Goal: Check status: Check status

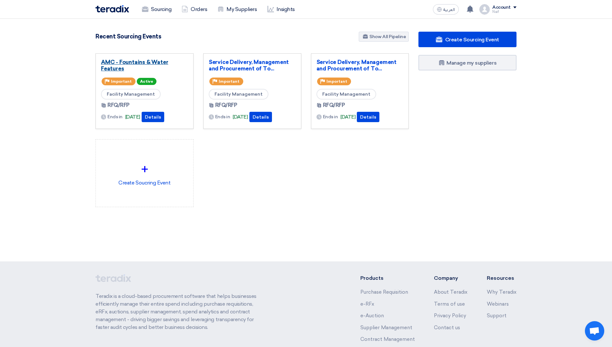
click at [126, 65] on link "AMC - Fountains & Water Features" at bounding box center [144, 65] width 87 height 13
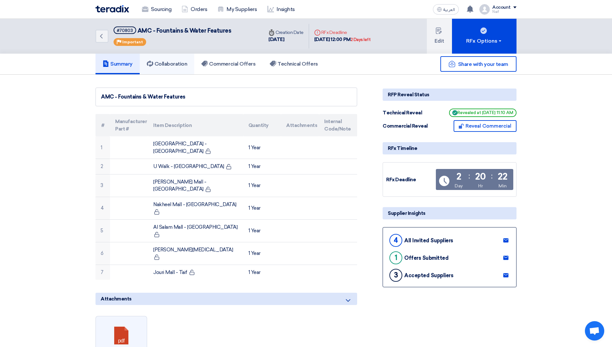
click at [158, 71] on link "Collaboration" at bounding box center [167, 64] width 55 height 21
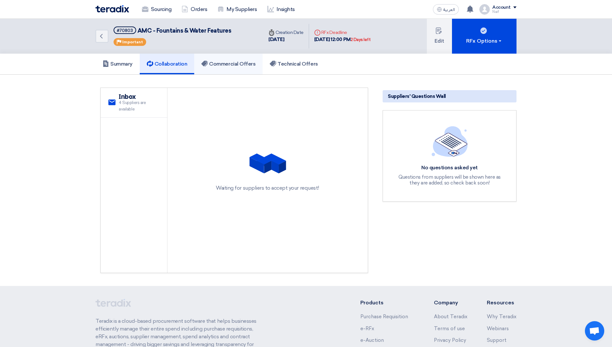
click at [240, 67] on link "Commercial Offers" at bounding box center [228, 64] width 68 height 21
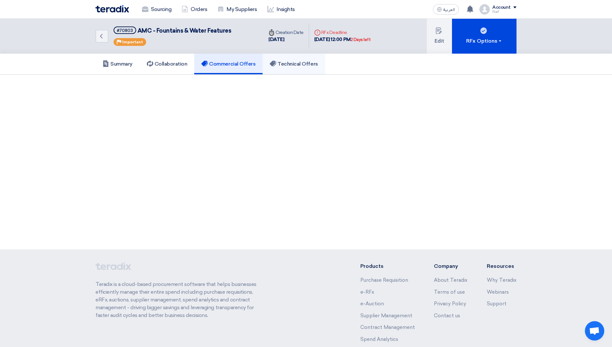
click at [278, 68] on link "Technical Offers" at bounding box center [294, 64] width 62 height 21
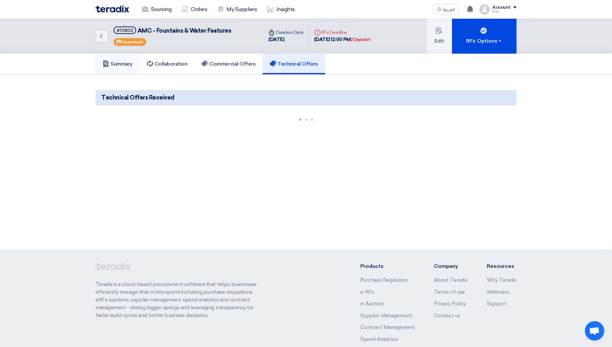
click at [114, 64] on h5 "Summary" at bounding box center [118, 64] width 30 height 6
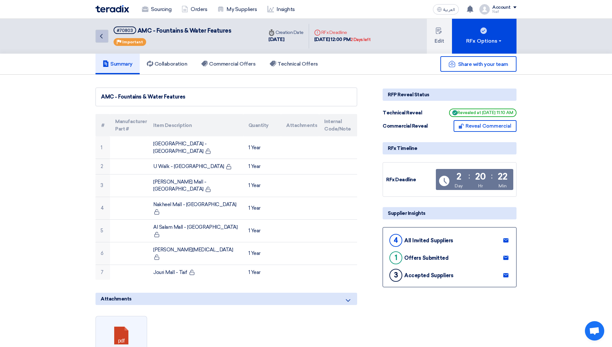
click at [106, 38] on link "Back" at bounding box center [102, 36] width 13 height 13
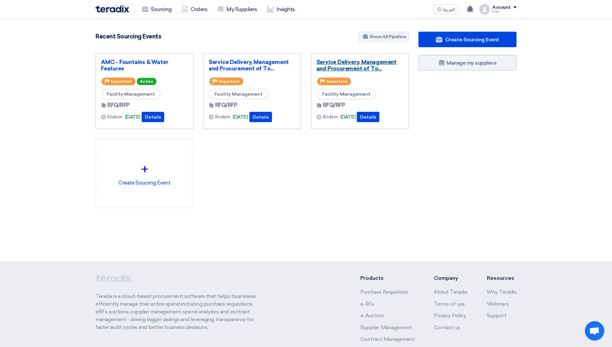
click at [348, 60] on link "Service Delivery, Management and Procurement of To..." at bounding box center [360, 65] width 87 height 13
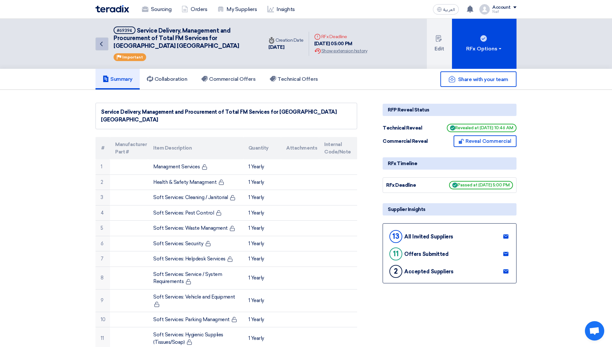
click at [101, 42] on icon "Back" at bounding box center [101, 44] width 8 height 8
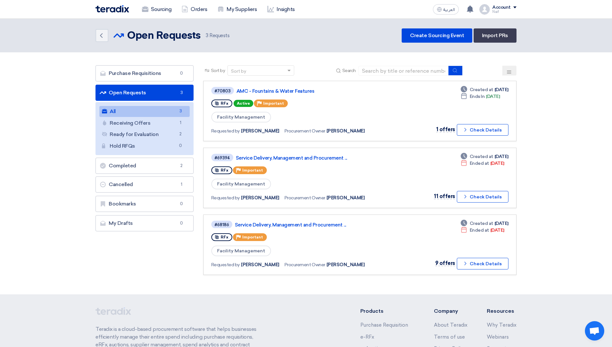
click at [567, 107] on section "Purchase Requisitions Purchase Requisitions 0 Open Requests Open Requests 3 All…" at bounding box center [306, 173] width 612 height 242
click at [99, 33] on icon "Back" at bounding box center [101, 36] width 8 height 8
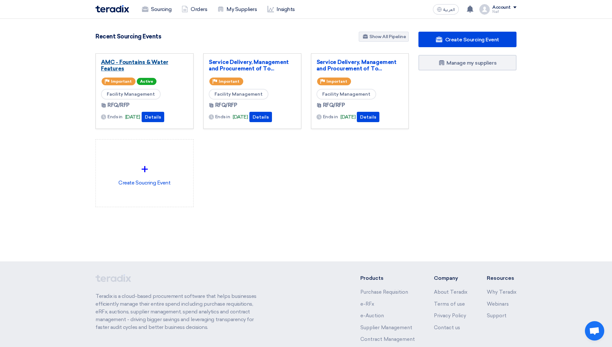
click at [114, 64] on link "AMC - Fountains & Water Features" at bounding box center [144, 65] width 87 height 13
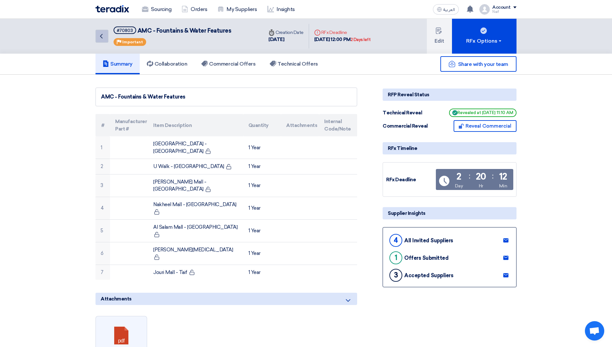
click at [106, 40] on link "Back" at bounding box center [102, 36] width 13 height 13
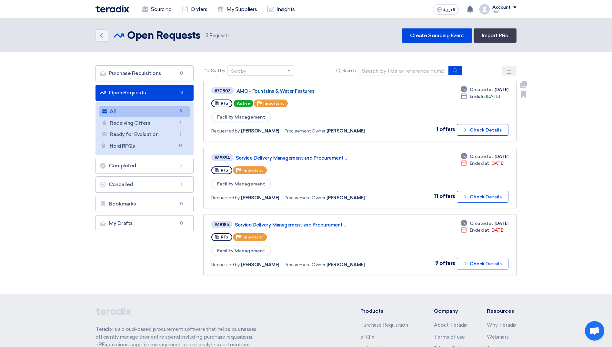
click at [301, 92] on link "AMC - Fountains & Water Features" at bounding box center [317, 91] width 161 height 6
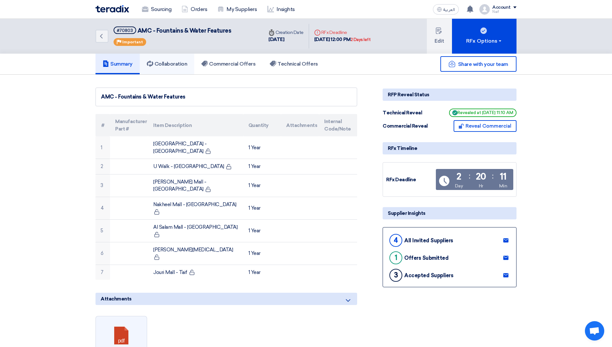
click at [168, 66] on h5 "Collaboration" at bounding box center [167, 64] width 41 height 6
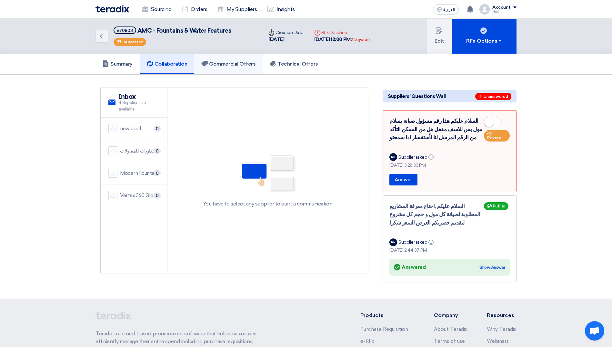
click at [215, 64] on h5 "Commercial Offers" at bounding box center [228, 64] width 54 height 6
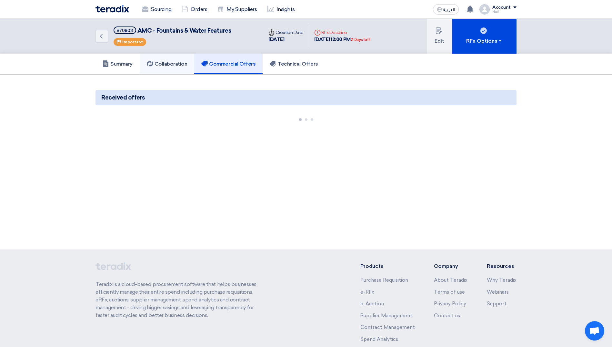
click at [170, 65] on h5 "Collaboration" at bounding box center [167, 64] width 41 height 6
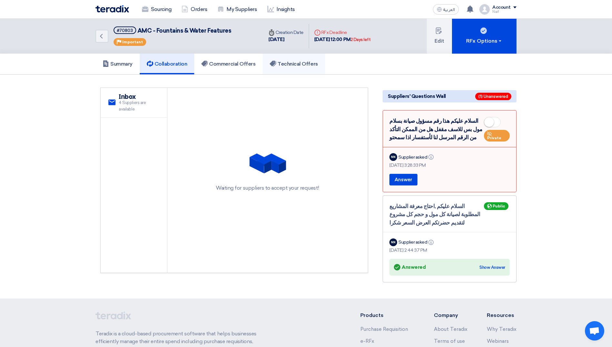
click at [271, 62] on icon at bounding box center [273, 63] width 6 height 6
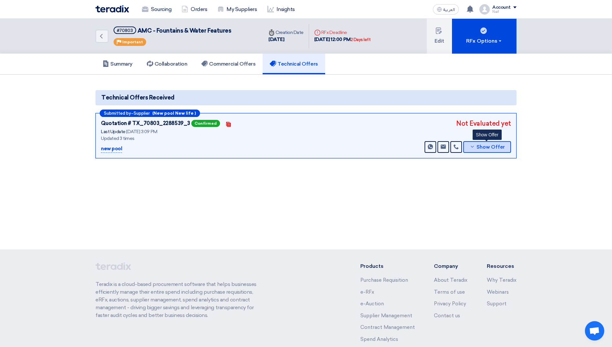
click at [472, 151] on button "Show Offer" at bounding box center [488, 147] width 48 height 12
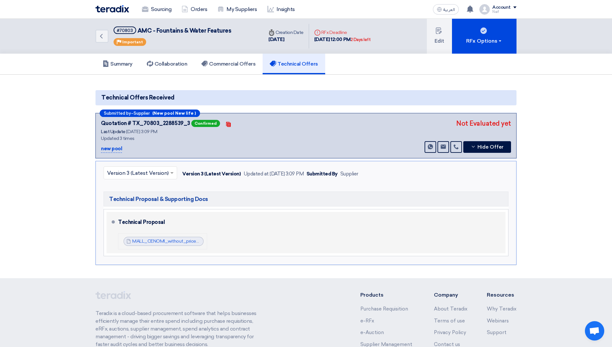
click at [144, 238] on div "MALL_CENOMI_without_price_1755605250714.pdf MALL_CENOMI_without_price_175560525…" at bounding box center [164, 241] width 80 height 9
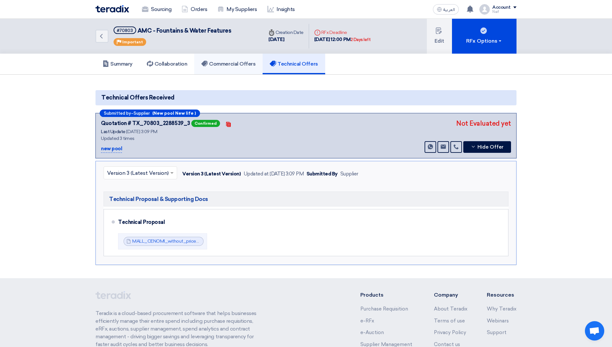
click at [256, 66] on h5 "Commercial Offers" at bounding box center [228, 64] width 54 height 6
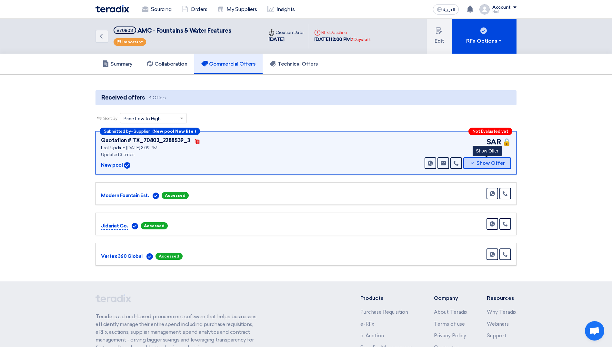
click at [485, 163] on span "Show Offer" at bounding box center [491, 163] width 28 height 5
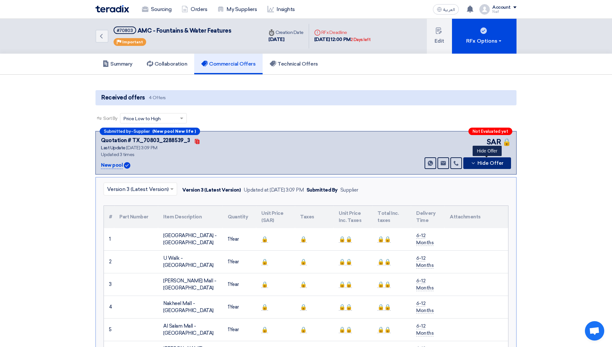
click at [485, 163] on span "Hide Offer" at bounding box center [491, 163] width 26 height 5
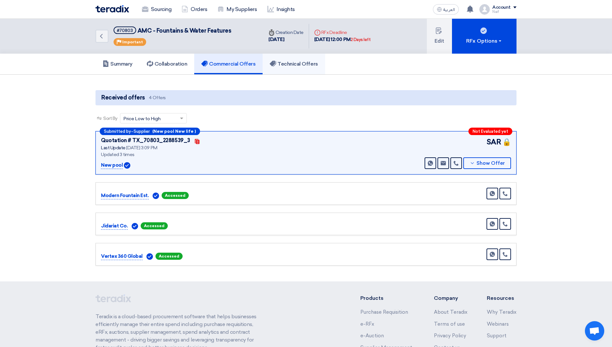
click at [289, 67] on h5 "Technical Offers" at bounding box center [294, 64] width 48 height 6
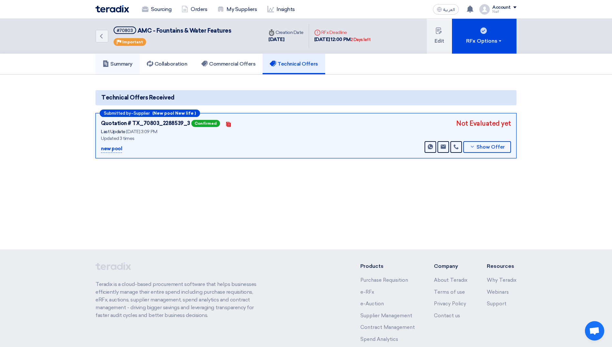
click at [120, 67] on h5 "Summary" at bounding box center [118, 64] width 30 height 6
